Goal: Transaction & Acquisition: Purchase product/service

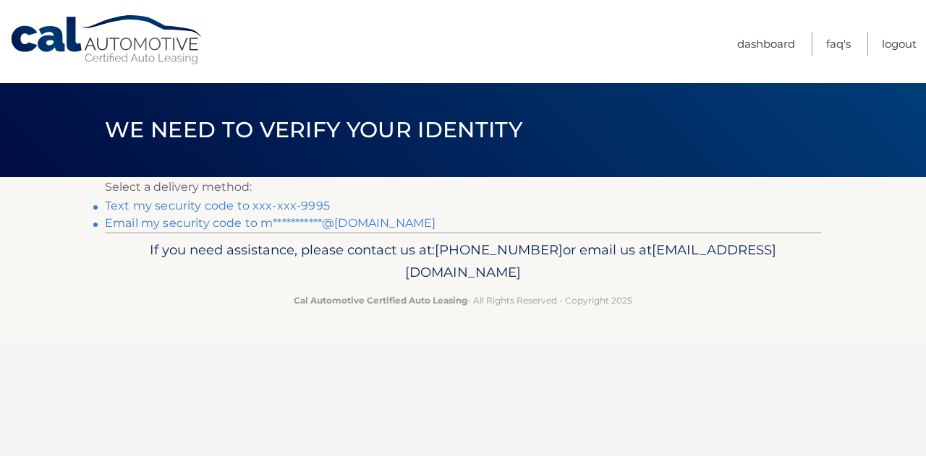
click at [278, 207] on link "Text my security code to xxx-xxx-9995" at bounding box center [217, 206] width 225 height 14
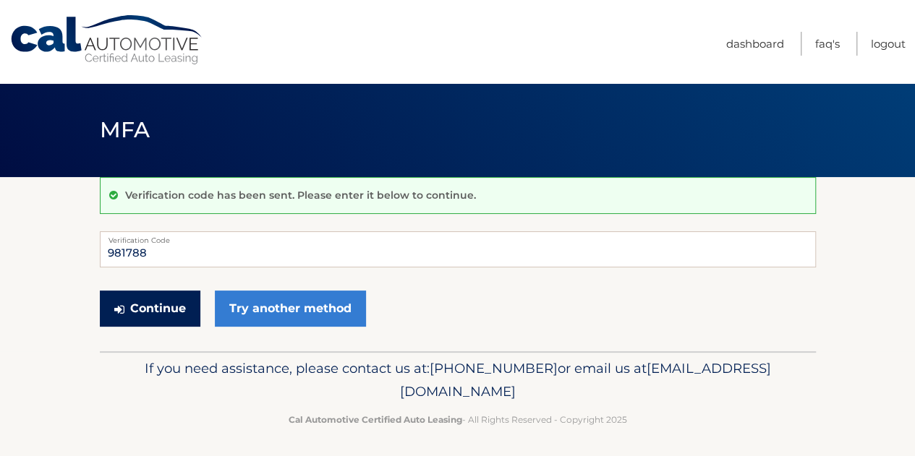
type input "981788"
click at [163, 309] on button "Continue" at bounding box center [150, 309] width 101 height 36
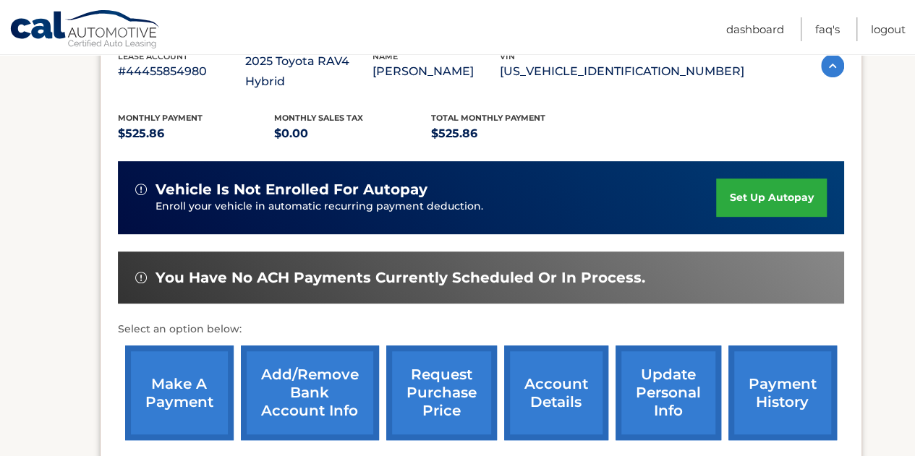
scroll to position [289, 0]
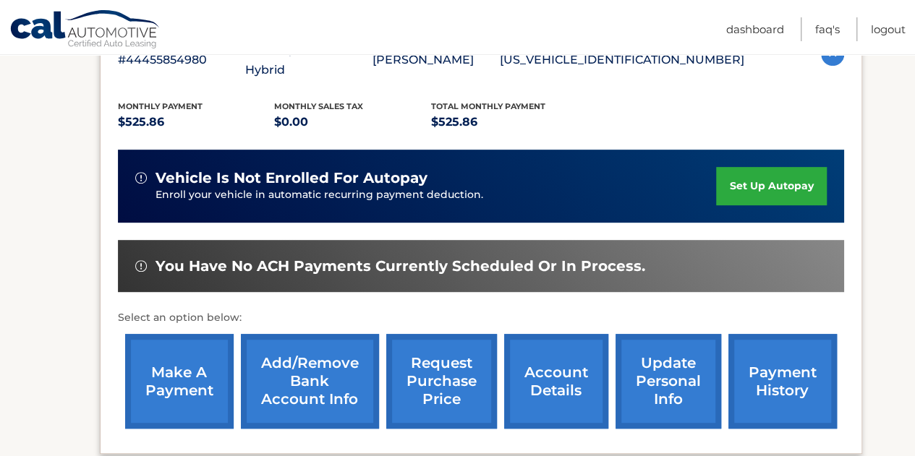
click at [179, 370] on link "make a payment" at bounding box center [179, 381] width 108 height 95
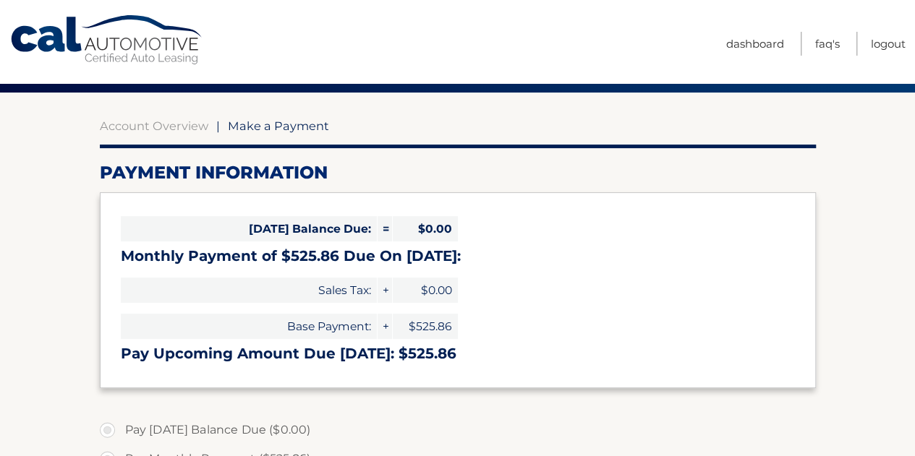
select select "MTQyOGI5NTAtZWVmYy00YjA5LTliZjUtMzNhYmMwMjNmYjM1"
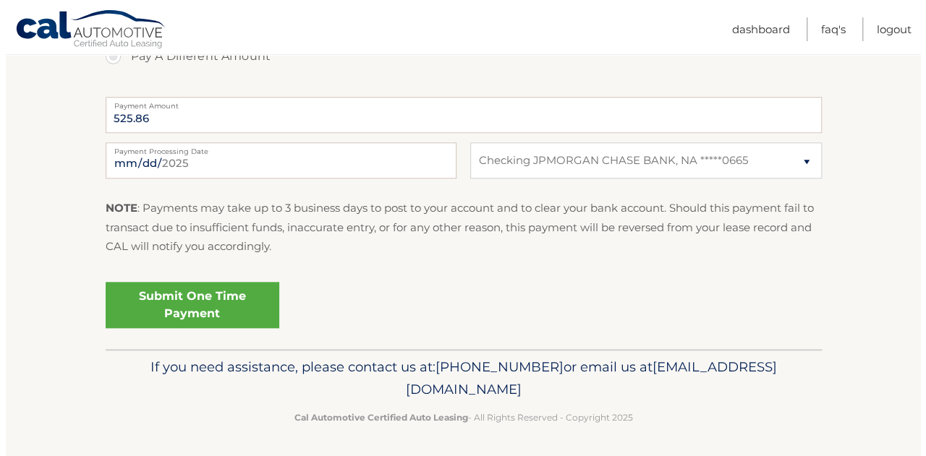
scroll to position [576, 0]
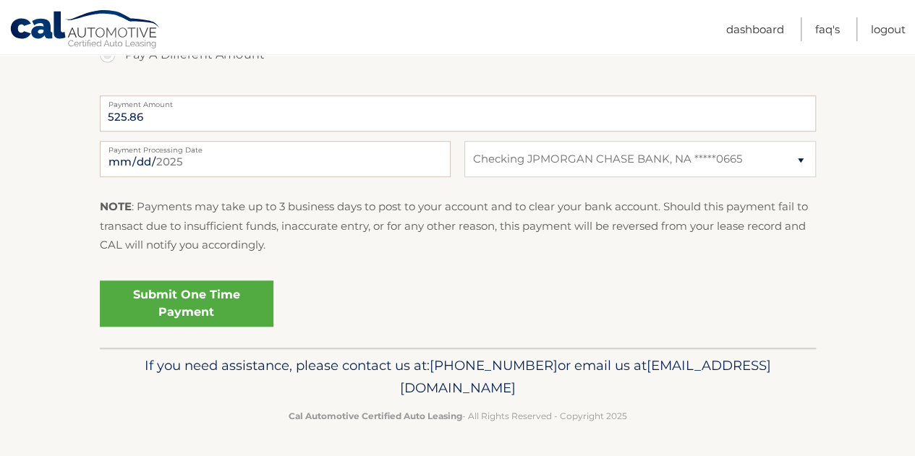
click at [215, 302] on link "Submit One Time Payment" at bounding box center [187, 304] width 174 height 46
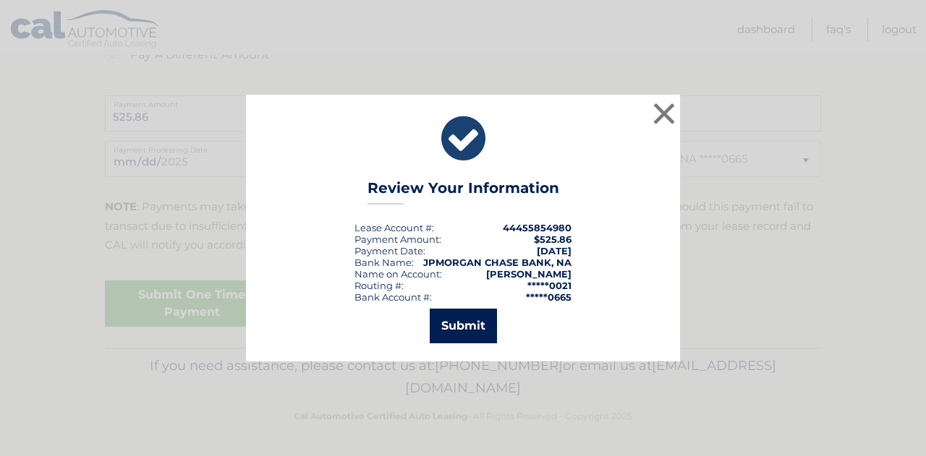
click at [451, 332] on button "Submit" at bounding box center [463, 326] width 67 height 35
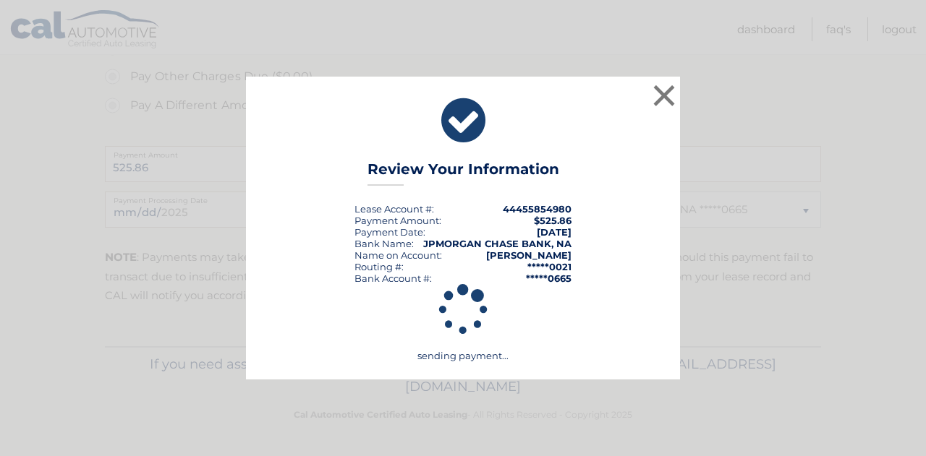
scroll to position [524, 0]
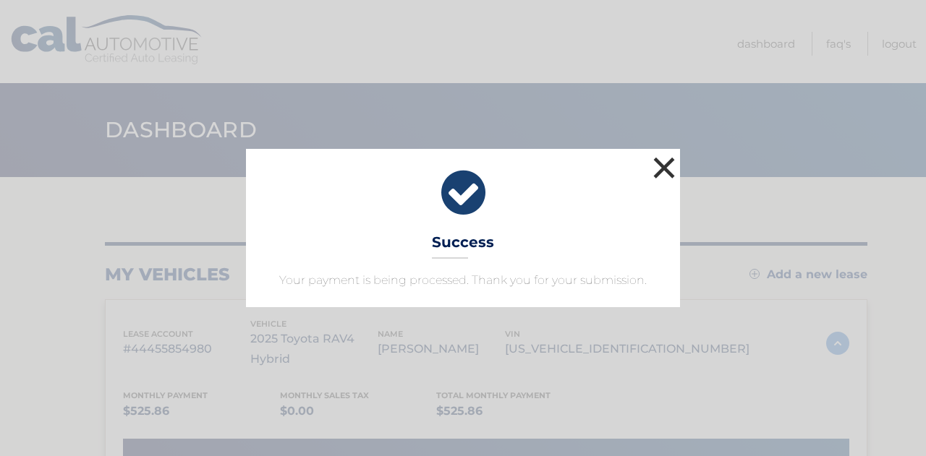
click at [665, 171] on button "×" at bounding box center [663, 167] width 29 height 29
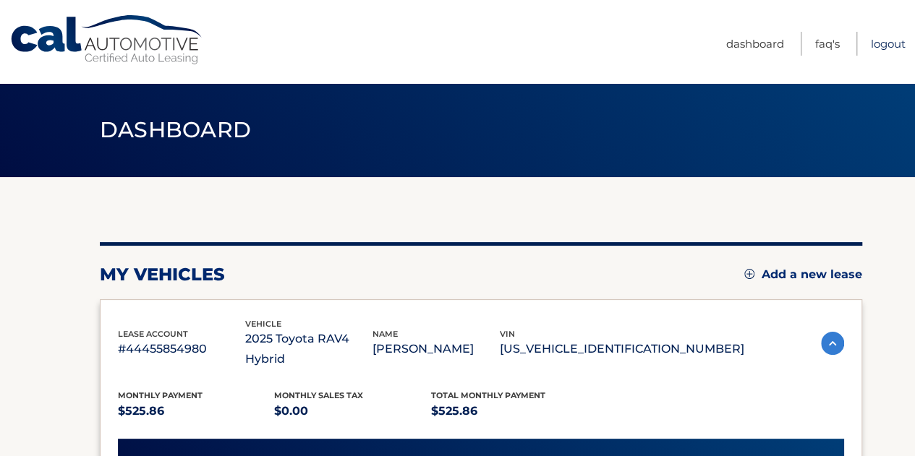
click at [879, 38] on link "Logout" at bounding box center [888, 44] width 35 height 24
